Goal: Task Accomplishment & Management: Manage account settings

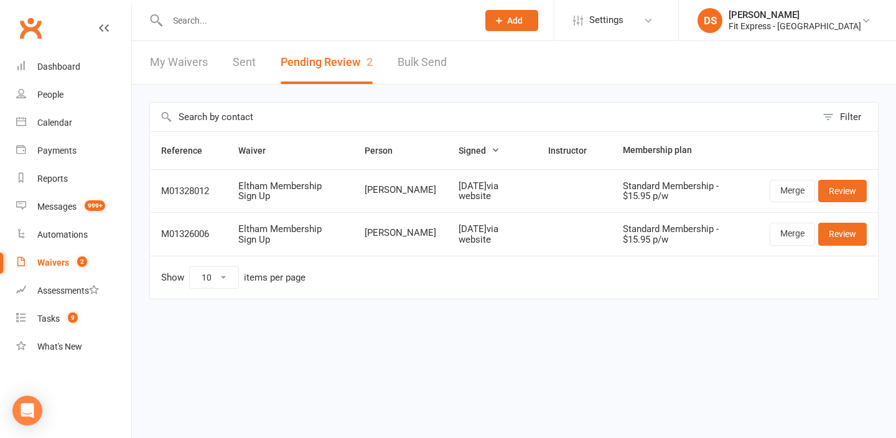
click at [229, 28] on input "text" at bounding box center [317, 20] width 306 height 17
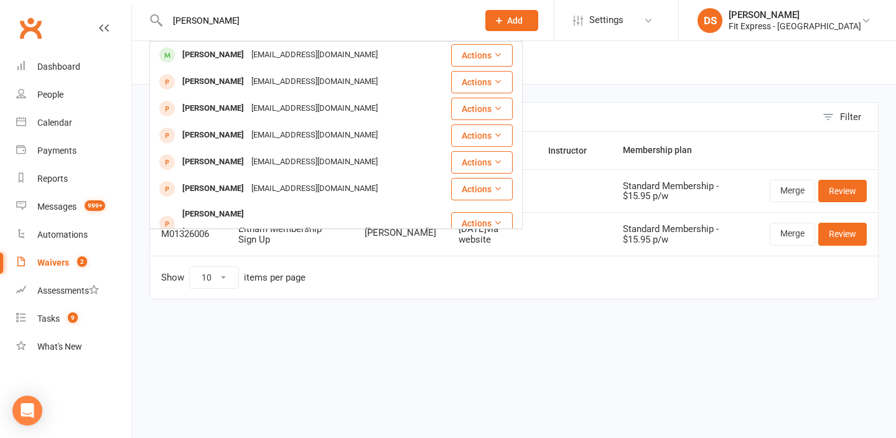
type input "[PERSON_NAME]"
click at [216, 39] on div "sam hart sam hirt hirtjamie@gmail.com Actions Sam Hardy tudor_603@hotmail.com A…" at bounding box center [309, 20] width 320 height 40
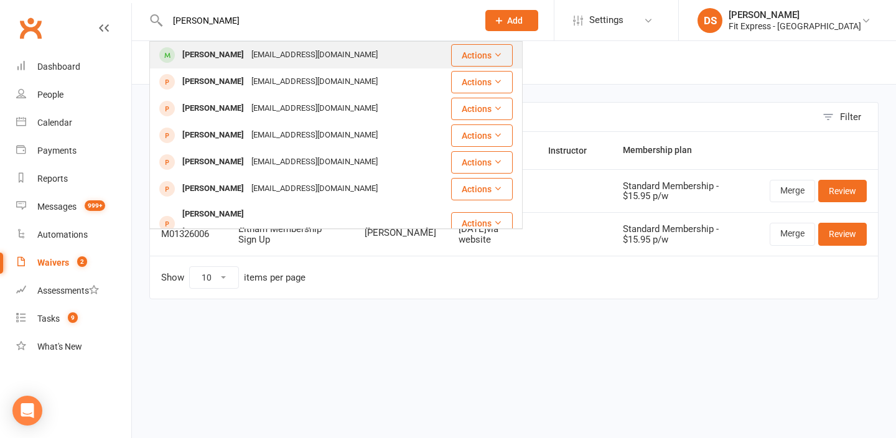
click at [248, 48] on div "hirtjamie@gmail.com" at bounding box center [315, 55] width 134 height 18
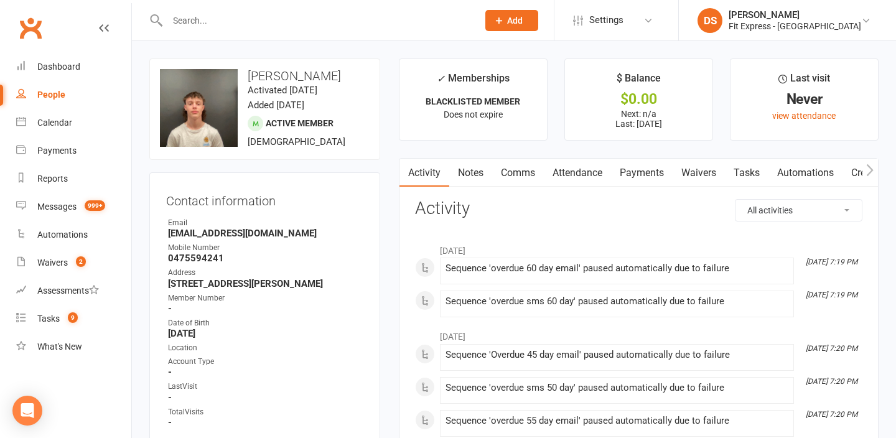
click at [639, 172] on link "Payments" at bounding box center [642, 173] width 62 height 29
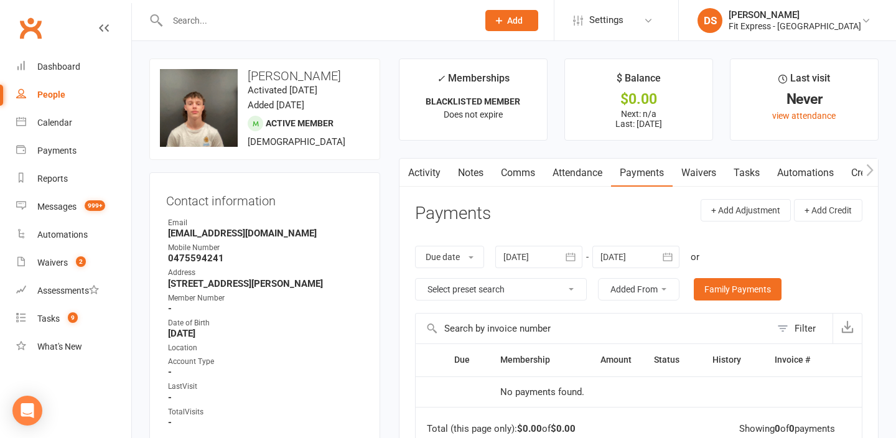
click at [187, 33] on div at bounding box center [309, 20] width 320 height 40
click at [186, 24] on input "text" at bounding box center [317, 20] width 306 height 17
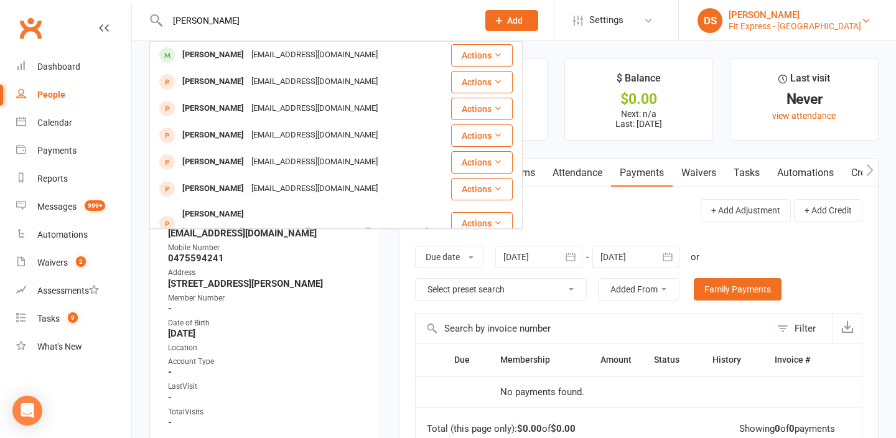
type input "sam hart"
click at [723, 27] on div "DS" at bounding box center [710, 20] width 25 height 25
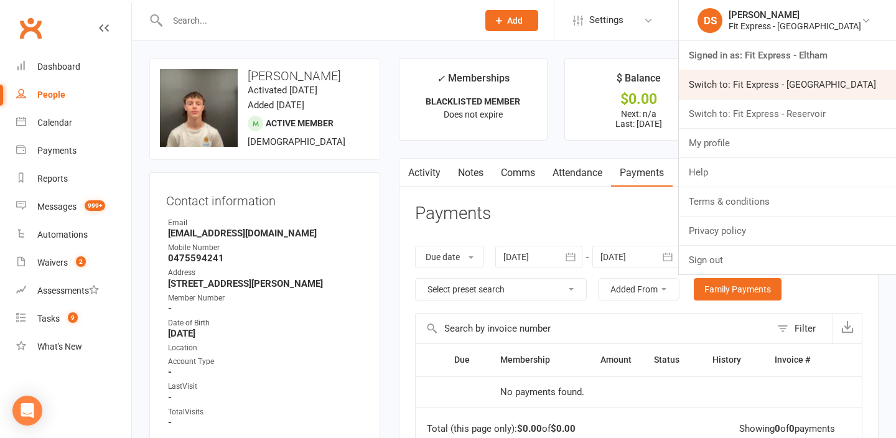
click at [765, 92] on link "Switch to: Fit Express - Heidelberg" at bounding box center [787, 84] width 217 height 29
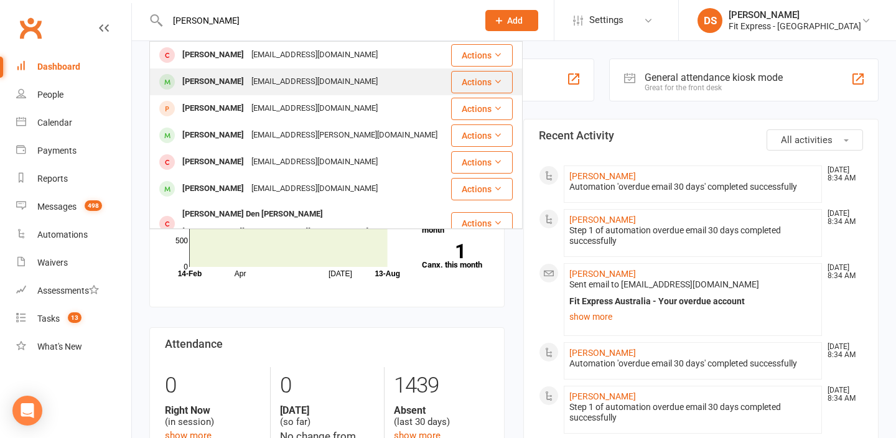
type input "[PERSON_NAME]"
click at [316, 76] on div "[EMAIL_ADDRESS][DOMAIN_NAME]" at bounding box center [315, 82] width 134 height 18
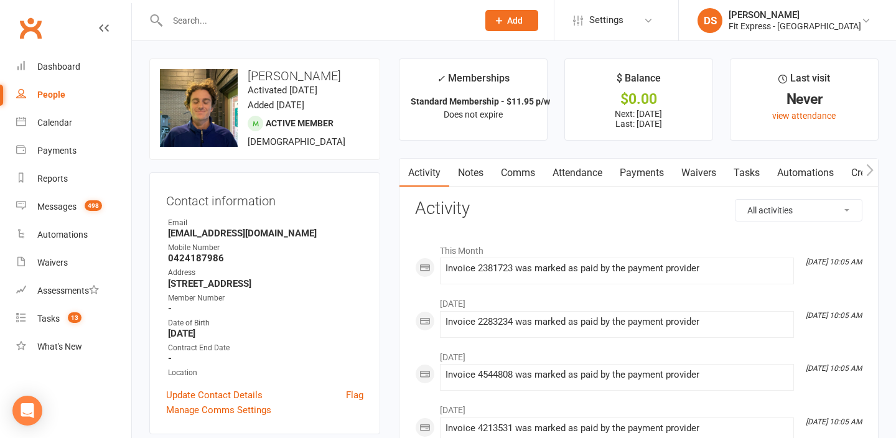
click at [653, 173] on link "Payments" at bounding box center [642, 173] width 62 height 29
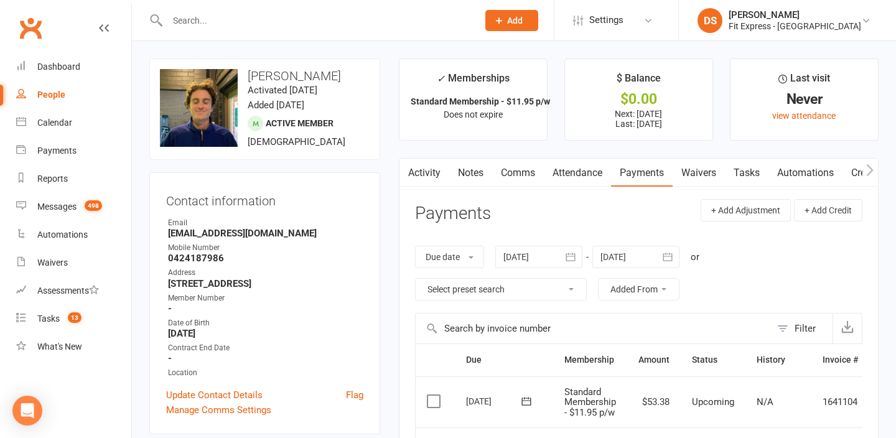
click at [30, 28] on link "Clubworx" at bounding box center [30, 27] width 31 height 31
